Goal: Information Seeking & Learning: Learn about a topic

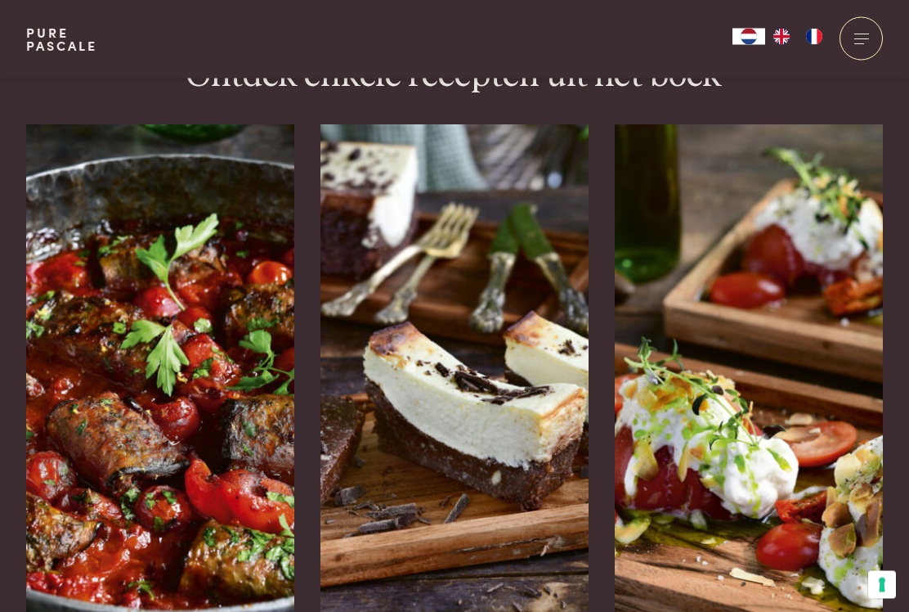
scroll to position [2485, 0]
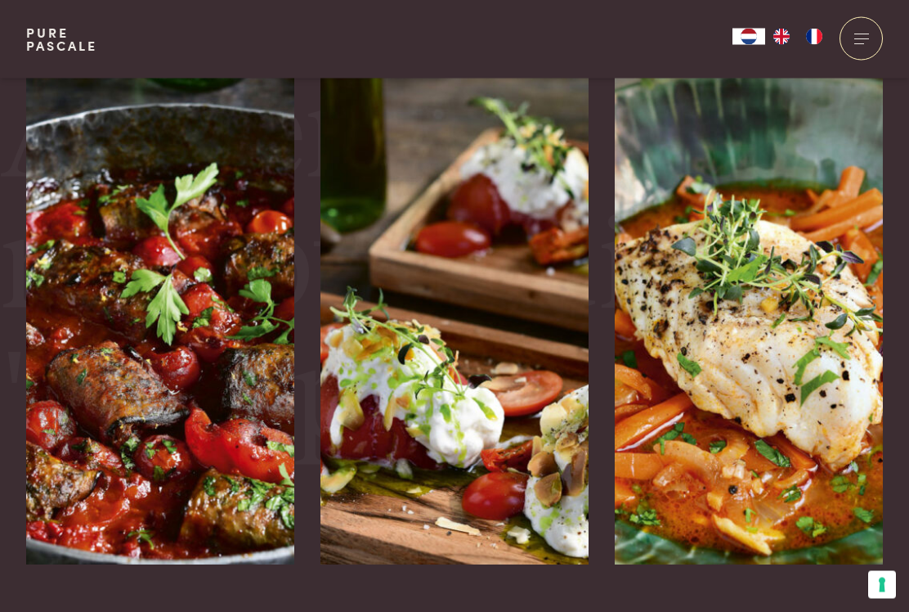
scroll to position [3677, 0]
click at [774, 362] on img at bounding box center [749, 319] width 268 height 491
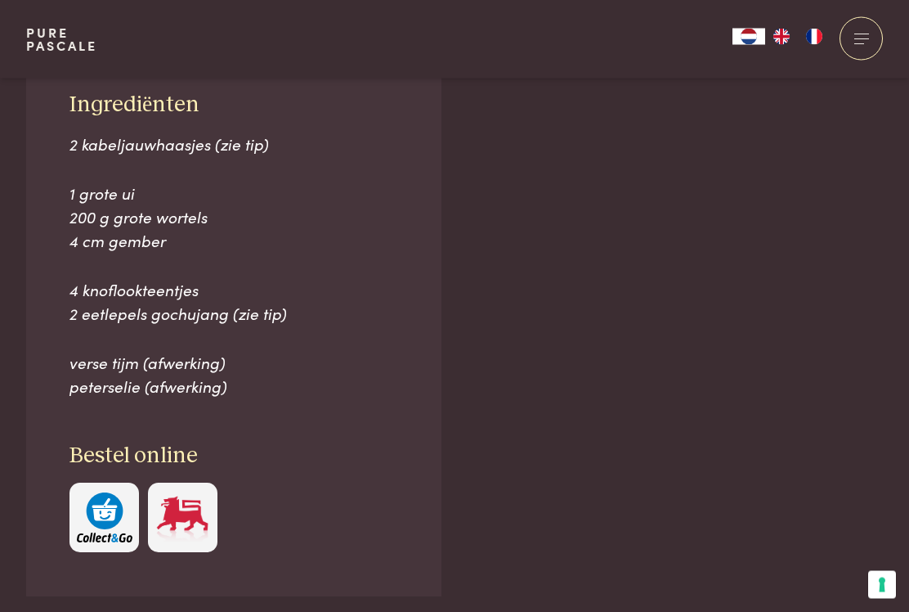
scroll to position [1114, 0]
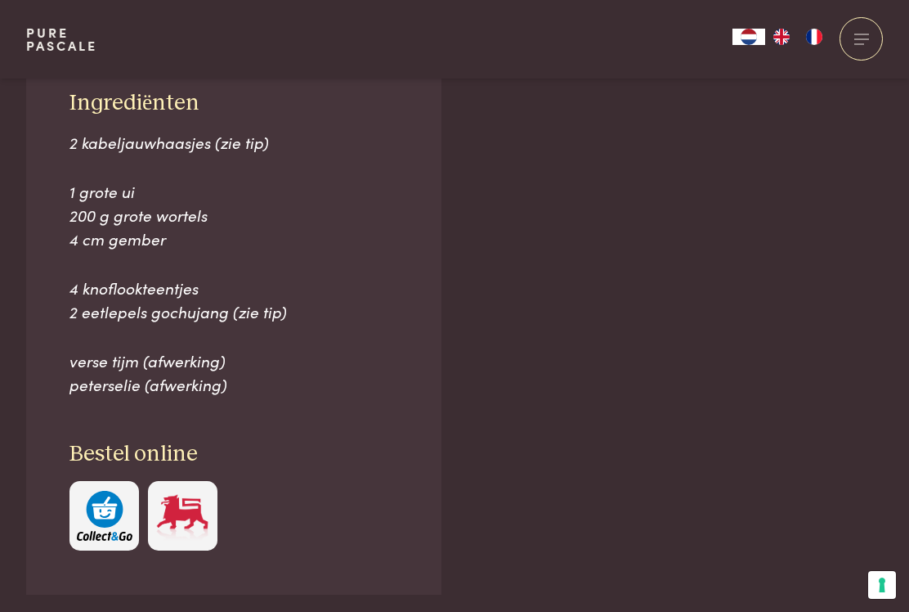
click at [221, 307] on span "2 eetlepels gochujang (zie tip)" at bounding box center [177, 311] width 217 height 22
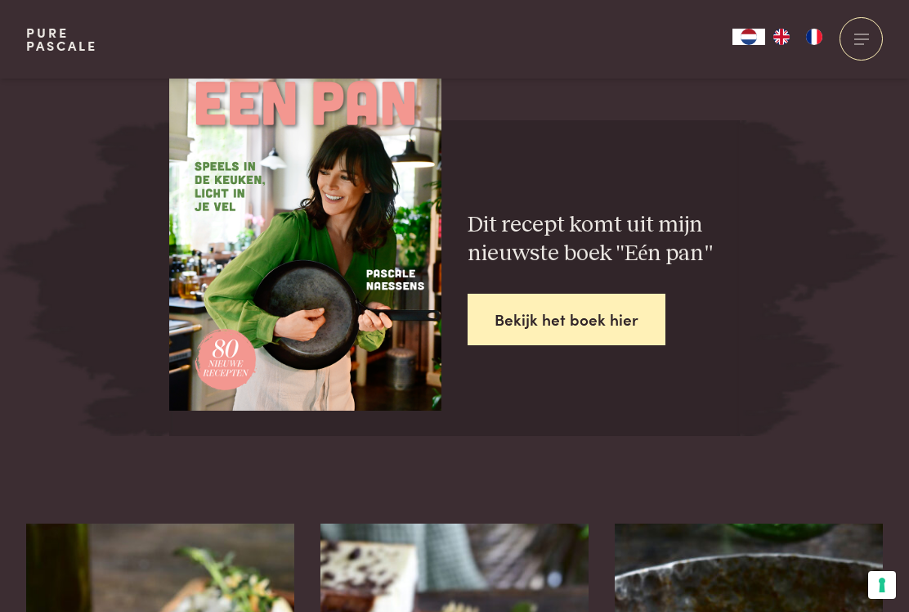
scroll to position [3288, 0]
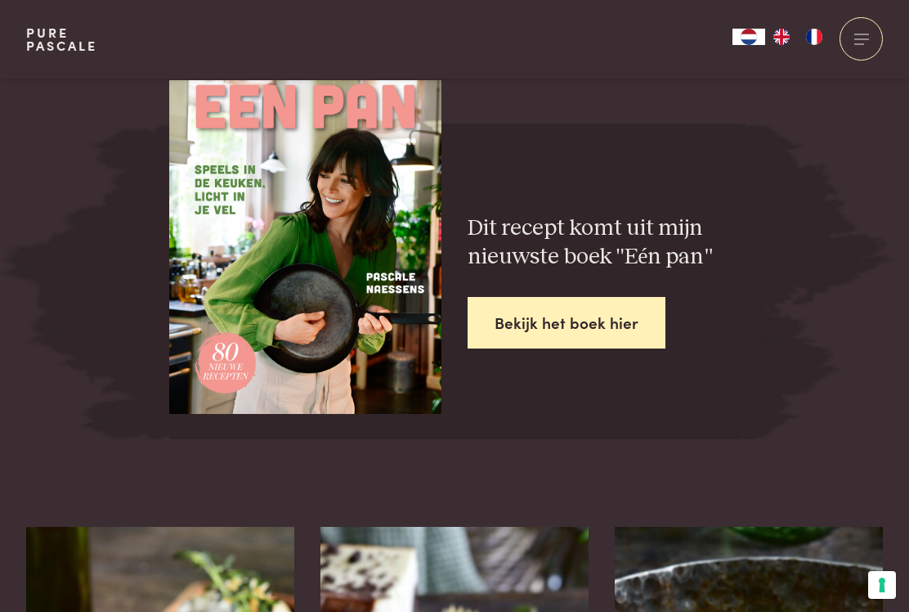
click at [549, 297] on link "Bekijk het boek hier" at bounding box center [567, 323] width 198 height 52
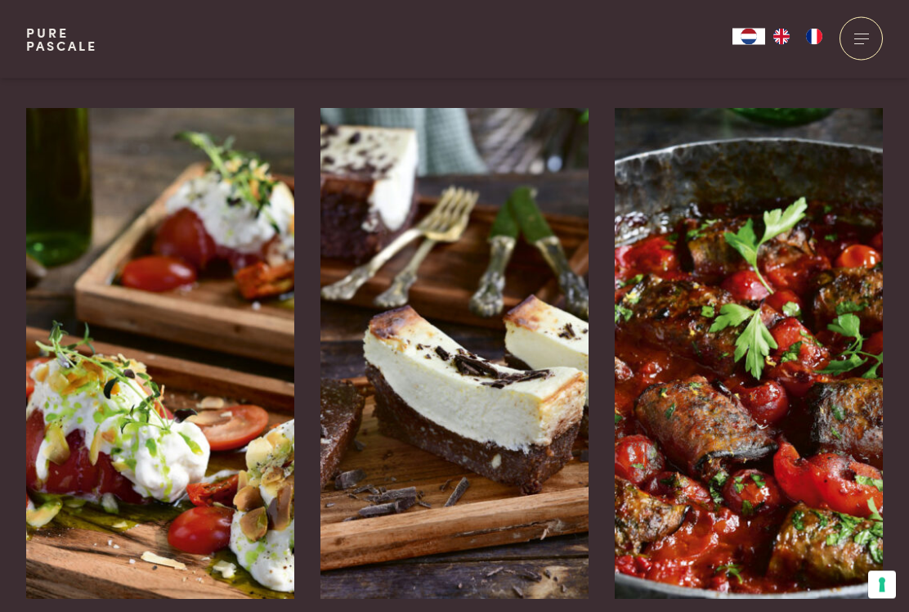
scroll to position [3708, 0]
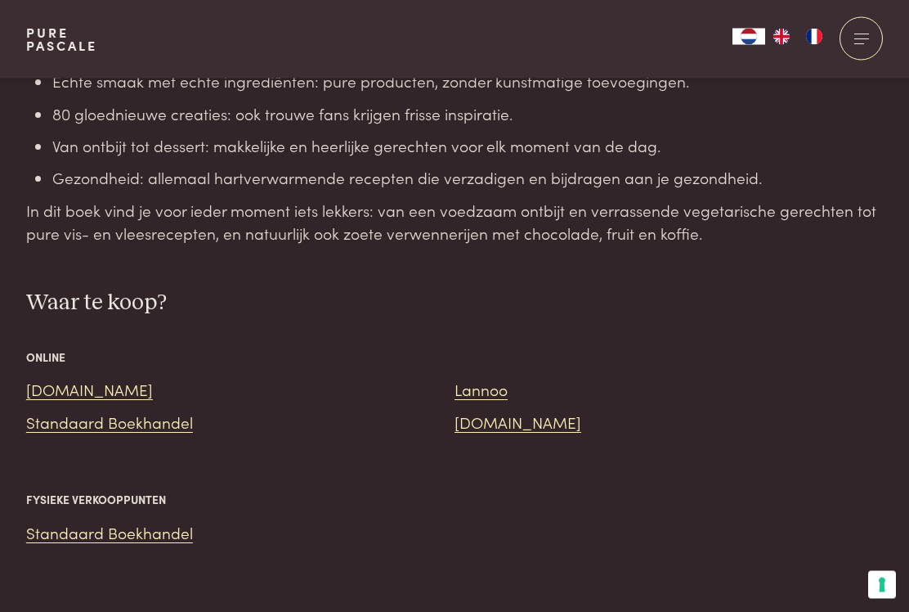
scroll to position [1807, 0]
click at [58, 378] on link "Bol.com" at bounding box center [89, 389] width 127 height 22
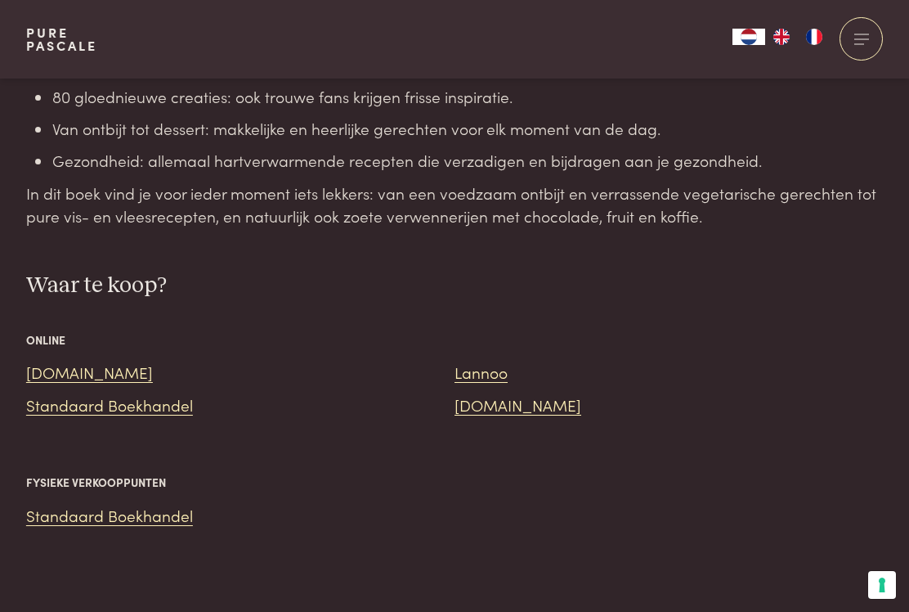
click at [147, 393] on link "Standaard Boekhandel" at bounding box center [109, 404] width 167 height 22
click at [487, 393] on link "Libris.nl" at bounding box center [518, 404] width 127 height 22
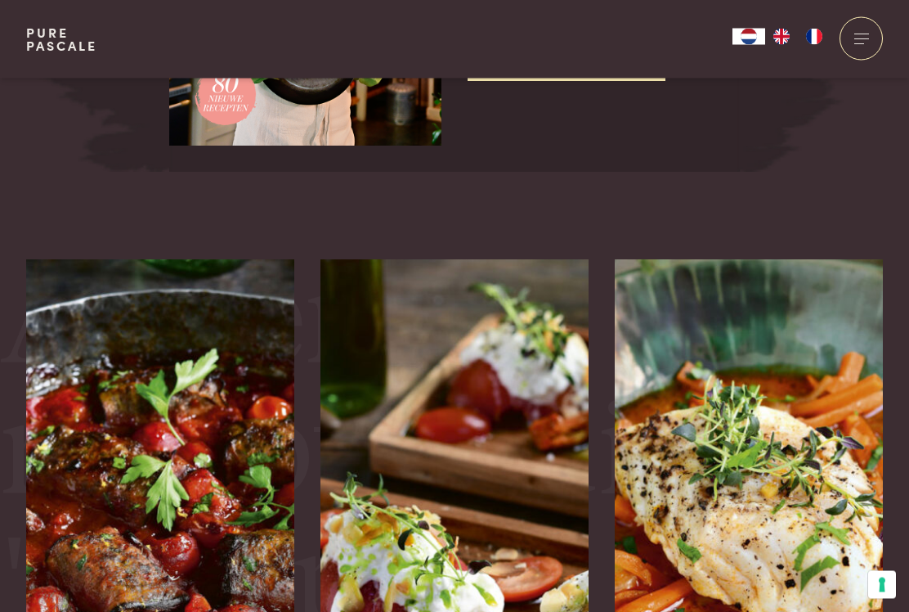
scroll to position [3492, 0]
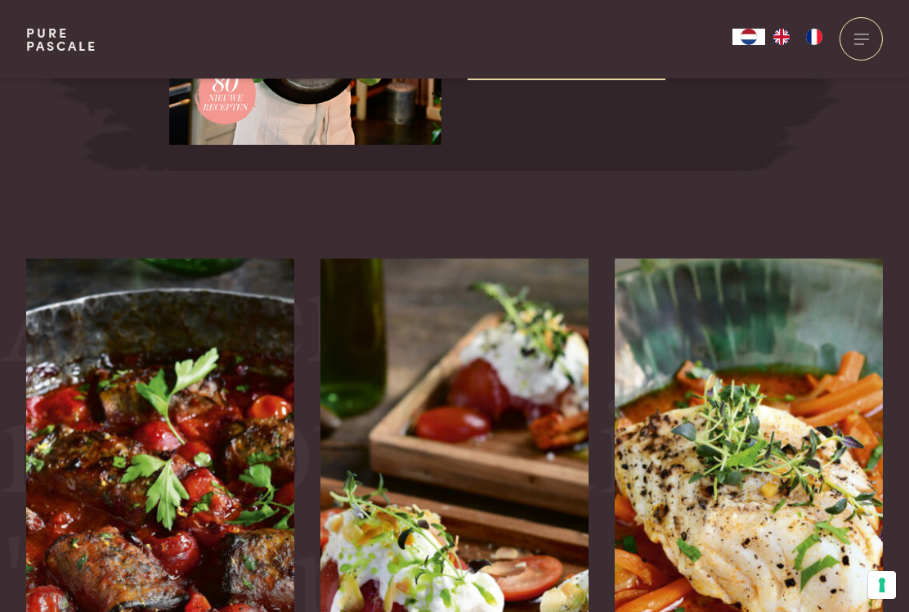
click at [204, 455] on img at bounding box center [160, 503] width 268 height 491
